Goal: Book appointment/travel/reservation

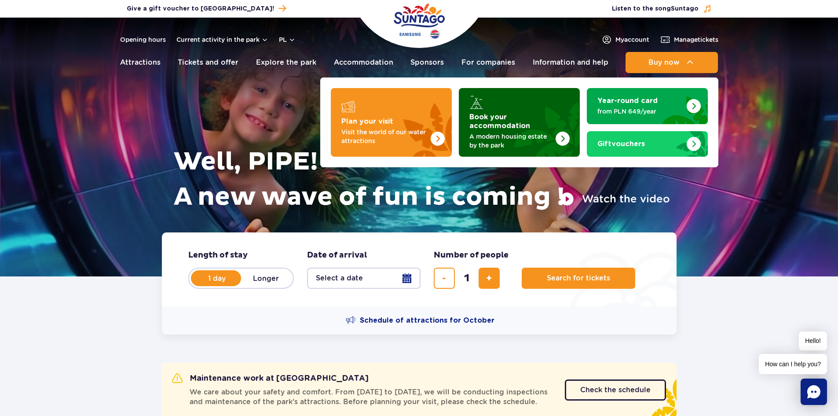
click at [547, 113] on img "Book your accommodation" at bounding box center [540, 122] width 77 height 69
click at [530, 118] on font "Book your accommodation" at bounding box center [499, 121] width 61 height 16
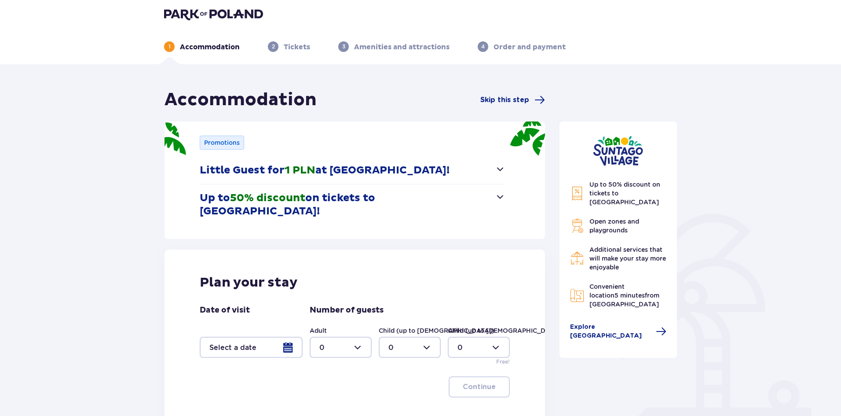
scroll to position [3, 0]
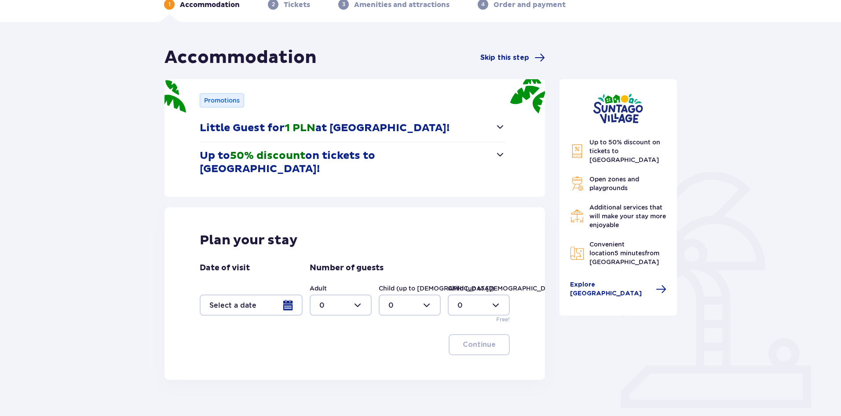
click at [505, 56] on font "Skip this step" at bounding box center [504, 57] width 49 height 7
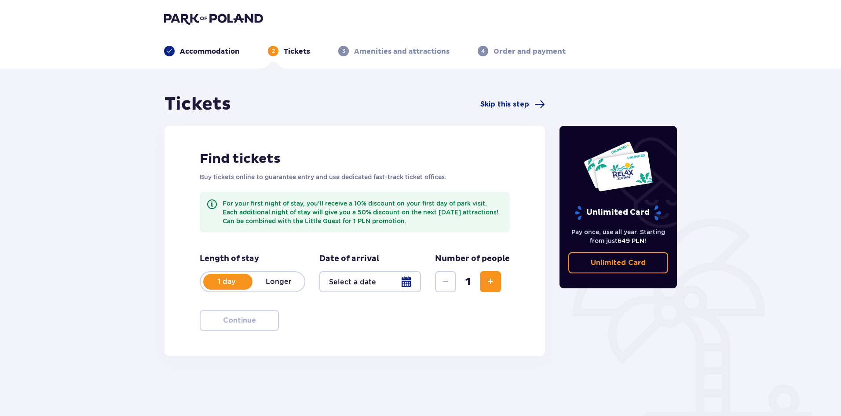
click at [404, 291] on div at bounding box center [370, 281] width 102 height 21
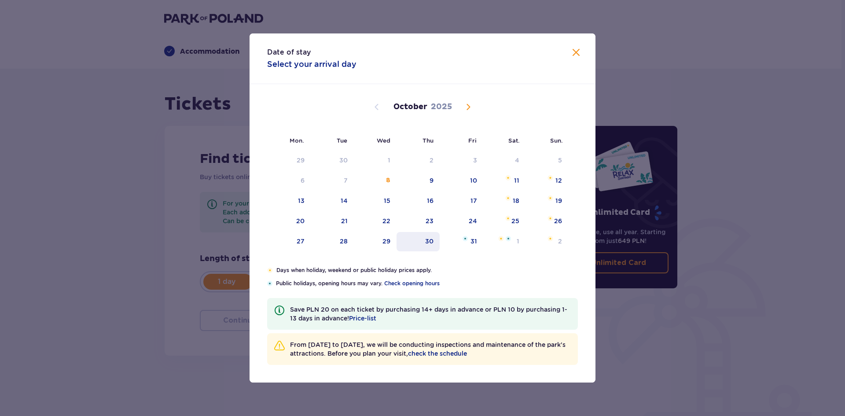
click at [421, 243] on div "30" at bounding box center [418, 241] width 44 height 19
type input "30.10.25"
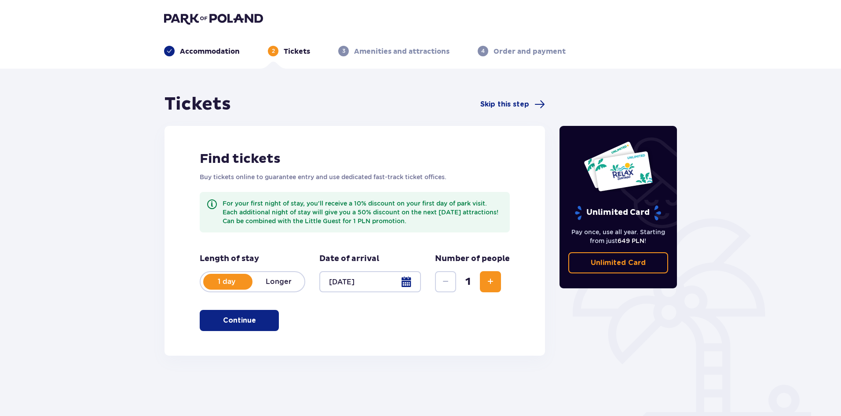
click at [245, 325] on font "Continue" at bounding box center [239, 320] width 33 height 10
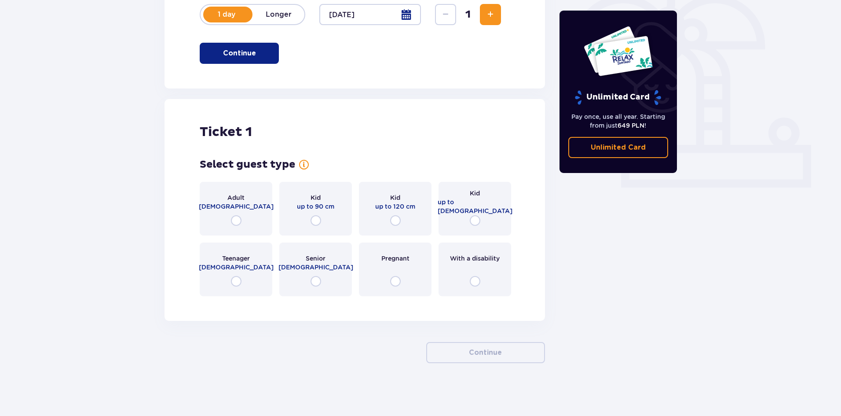
scroll to position [276, 0]
click at [234, 212] on div "Adult 18 - 65 years old" at bounding box center [236, 209] width 73 height 54
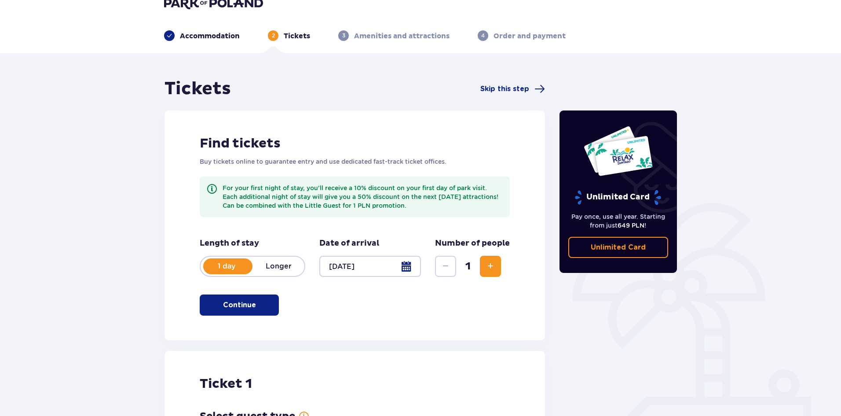
scroll to position [0, 0]
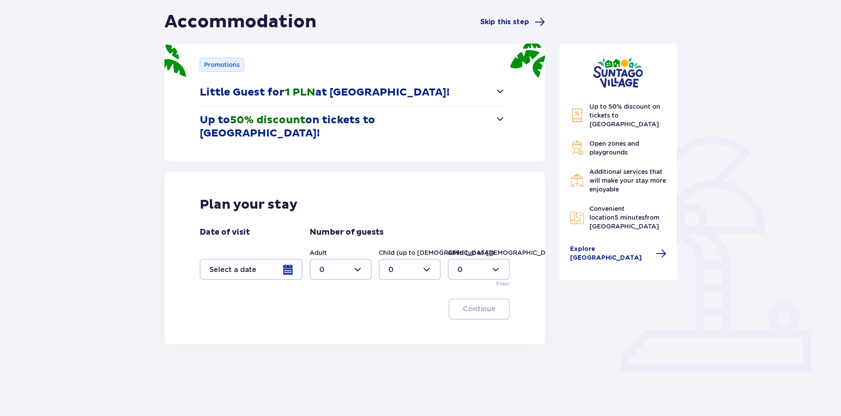
scroll to position [91, 0]
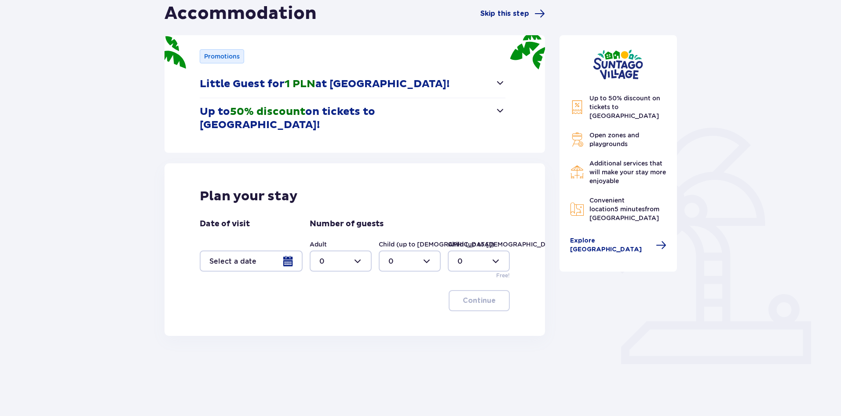
click at [285, 252] on div at bounding box center [251, 260] width 103 height 21
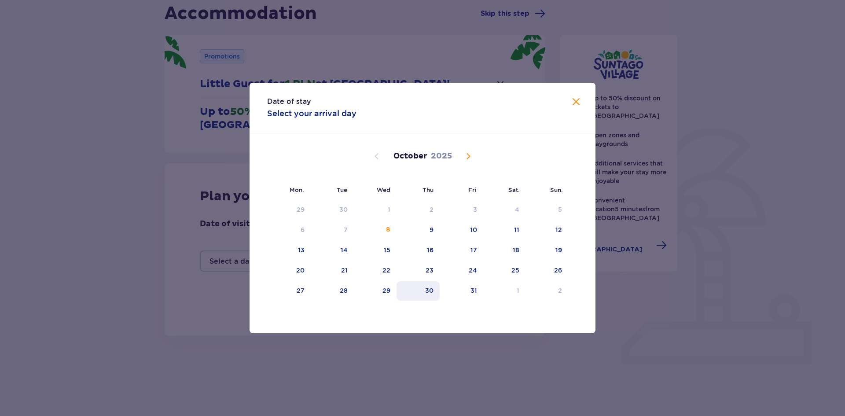
click at [432, 289] on font "30" at bounding box center [429, 290] width 8 height 7
click at [576, 108] on div "Date of stay Select your arrival day" at bounding box center [422, 108] width 346 height 51
click at [576, 101] on span "Close" at bounding box center [575, 102] width 11 height 11
